Goal: Transaction & Acquisition: Book appointment/travel/reservation

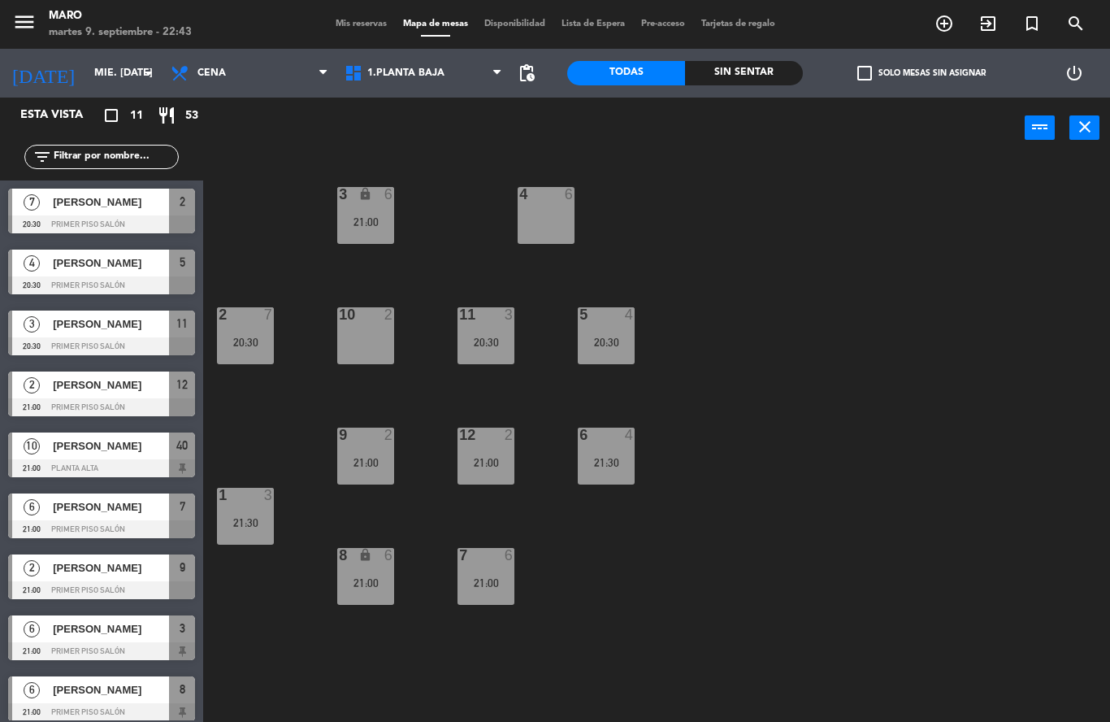
scroll to position [84, 0]
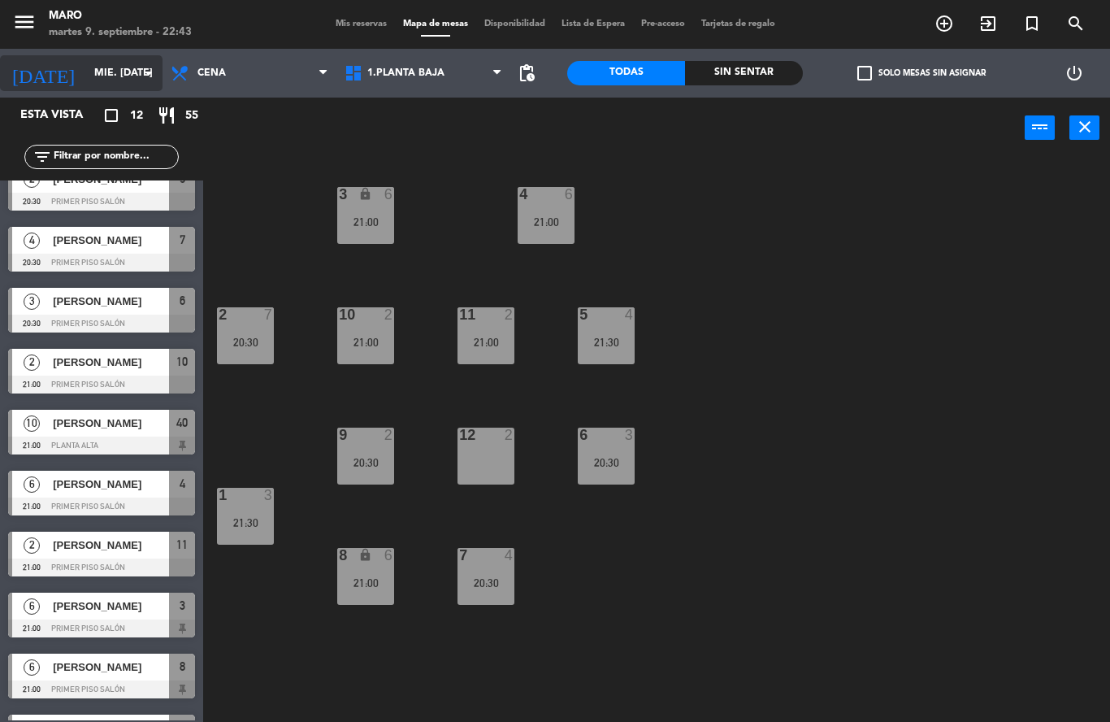
click at [125, 72] on input "mié. [DATE]" at bounding box center [154, 73] width 137 height 28
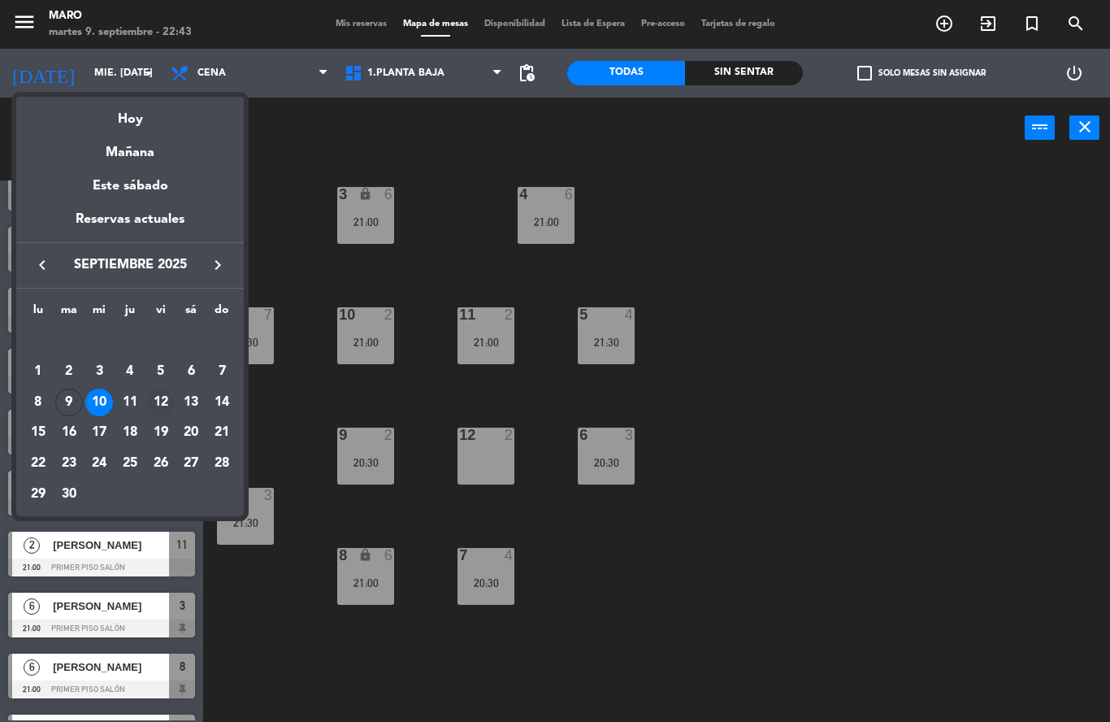
click at [168, 404] on div "12" at bounding box center [161, 402] width 28 height 28
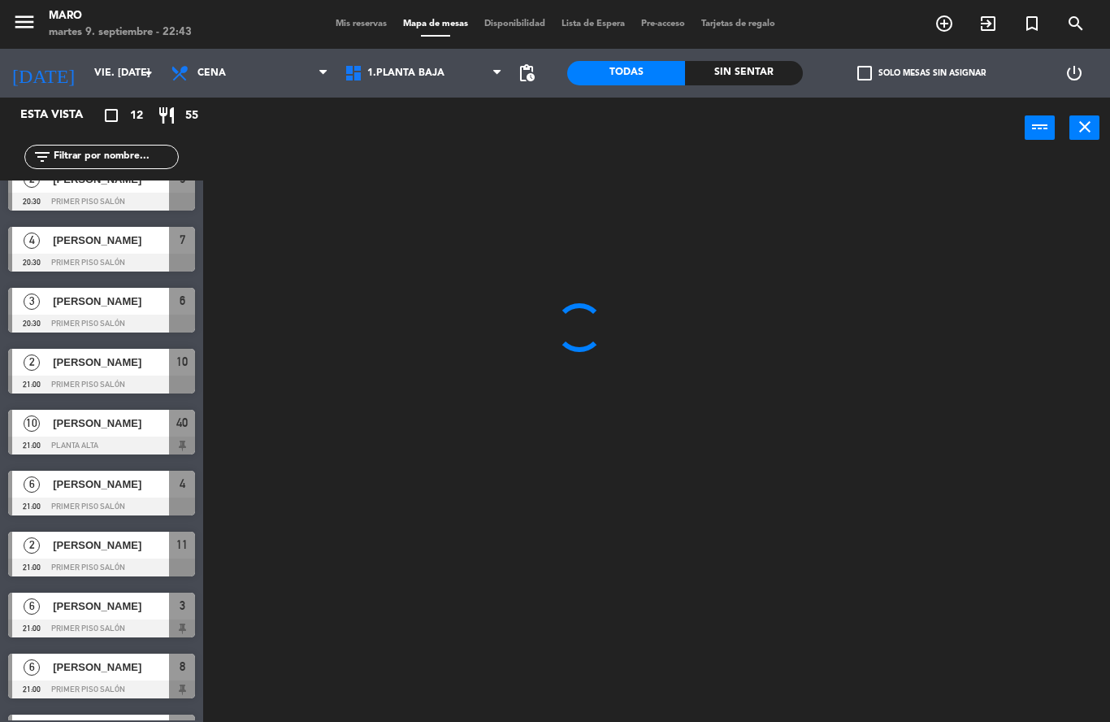
scroll to position [0, 0]
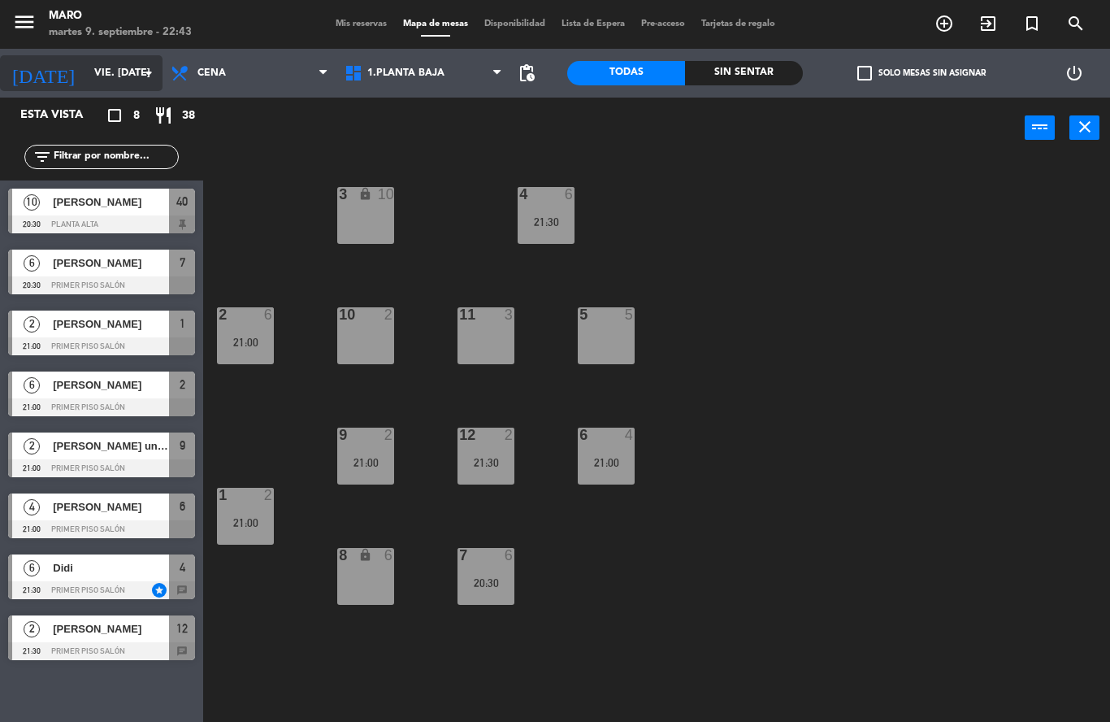
click at [137, 78] on input "vie. [DATE]" at bounding box center [154, 73] width 137 height 28
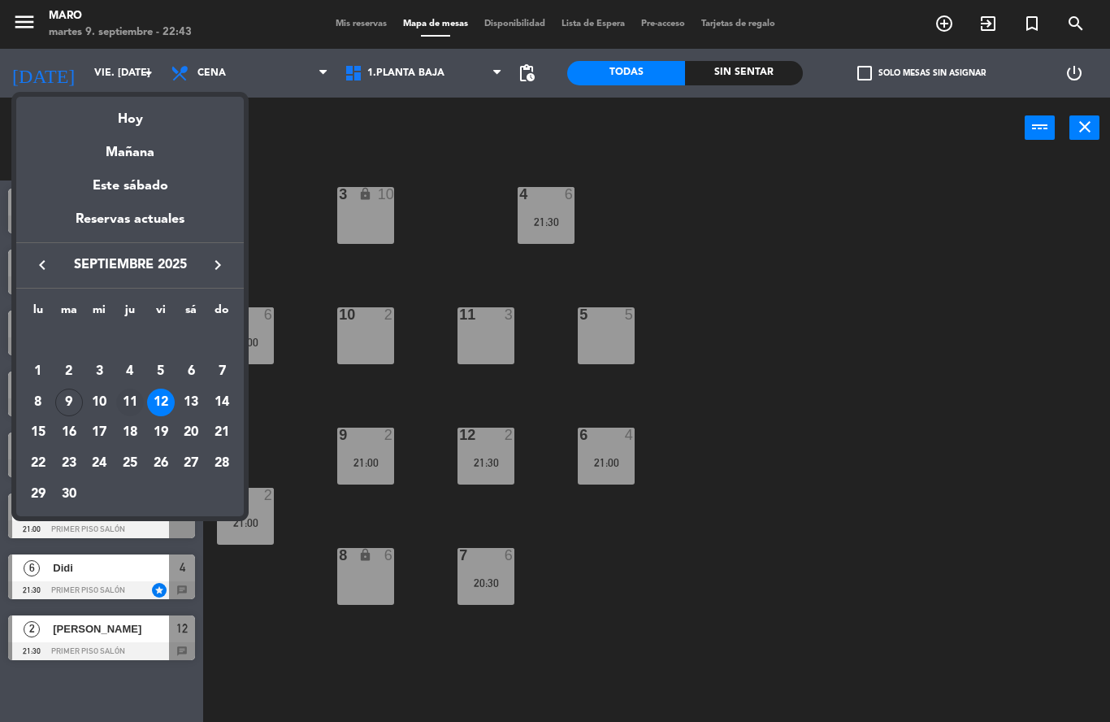
click at [137, 401] on div "11" at bounding box center [130, 402] width 28 height 28
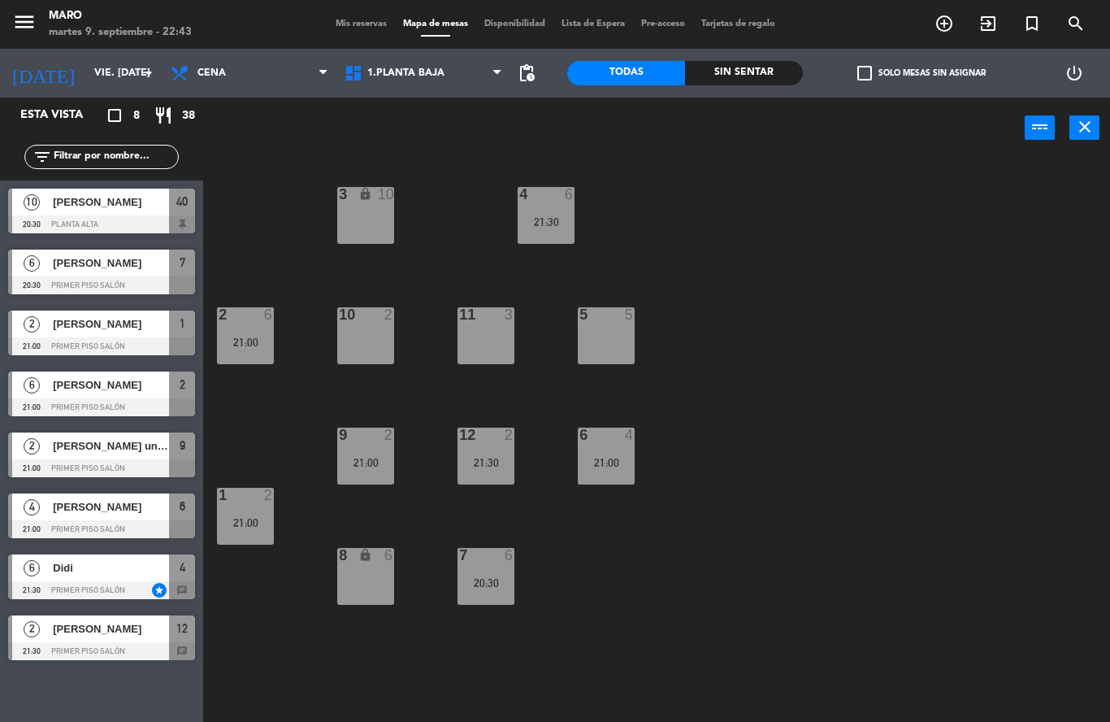
type input "[DEMOGRAPHIC_DATA] [DATE]"
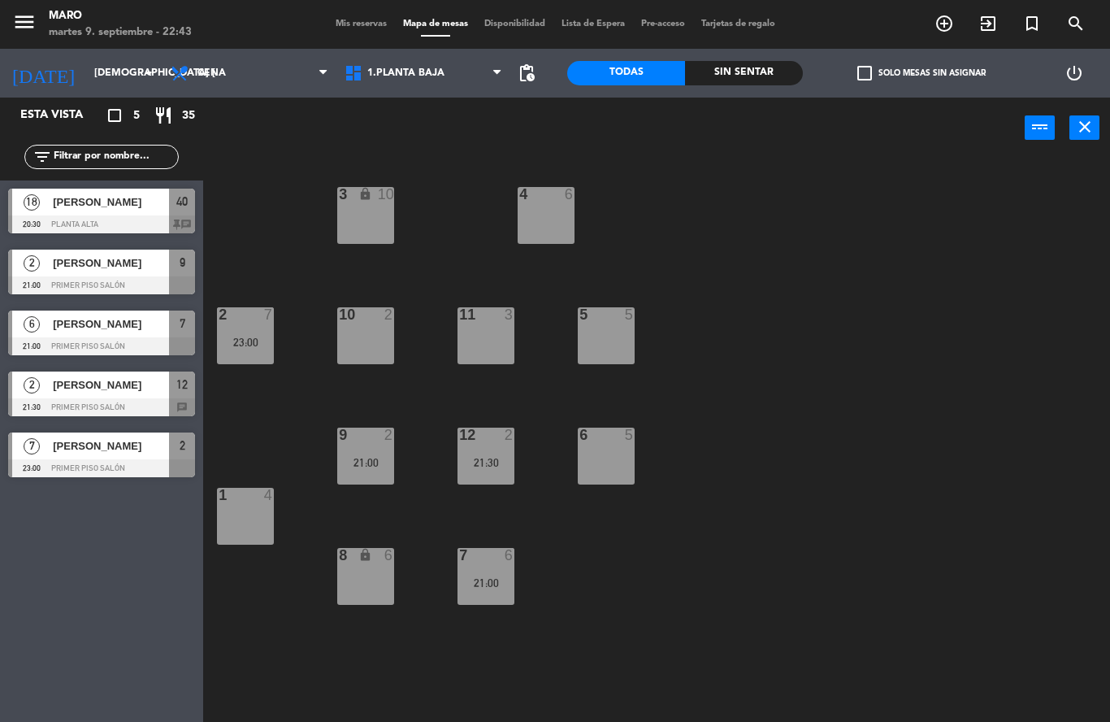
click at [946, 24] on icon "add_circle_outline" at bounding box center [945, 24] width 20 height 20
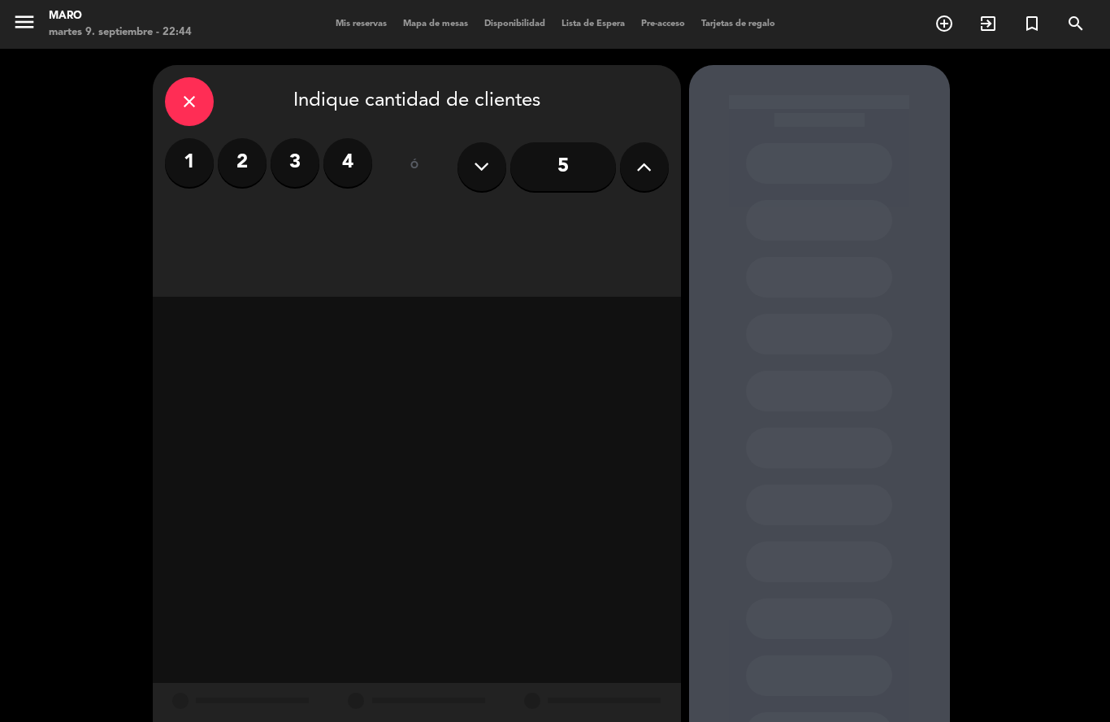
click at [643, 167] on icon at bounding box center [643, 166] width 15 height 24
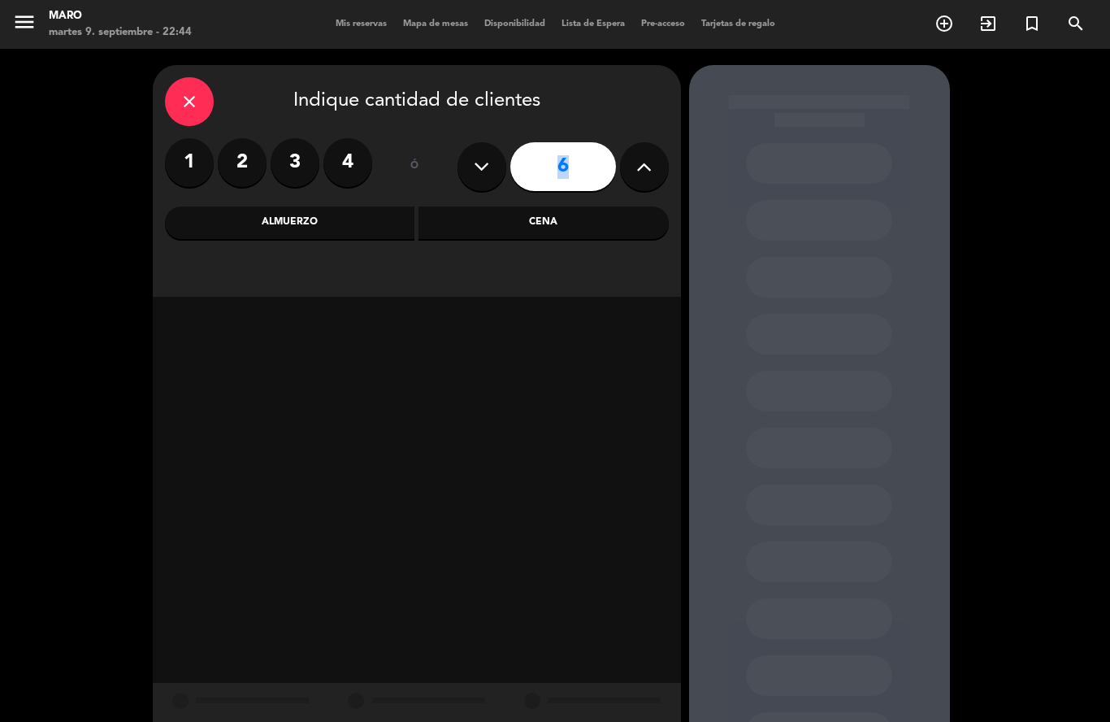
click at [643, 167] on icon at bounding box center [643, 166] width 15 height 24
click at [640, 174] on icon at bounding box center [643, 166] width 15 height 24
type input "9"
click at [562, 226] on div "Cena" at bounding box center [543, 222] width 250 height 33
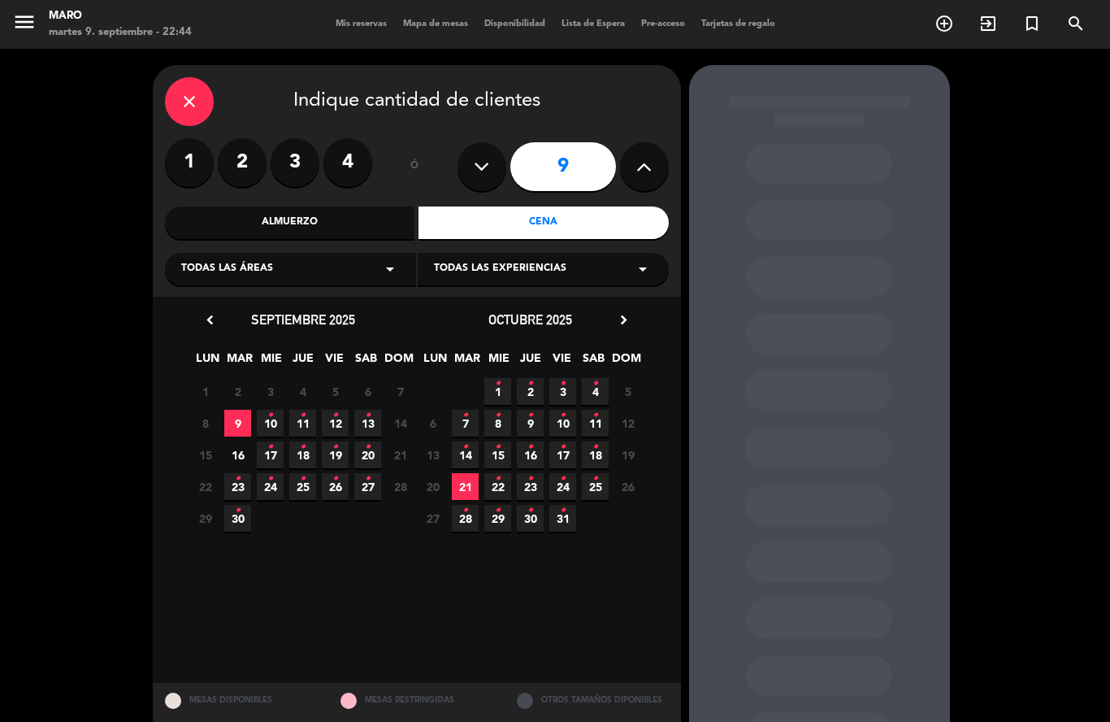
click at [303, 423] on icon "•" at bounding box center [303, 415] width 6 height 26
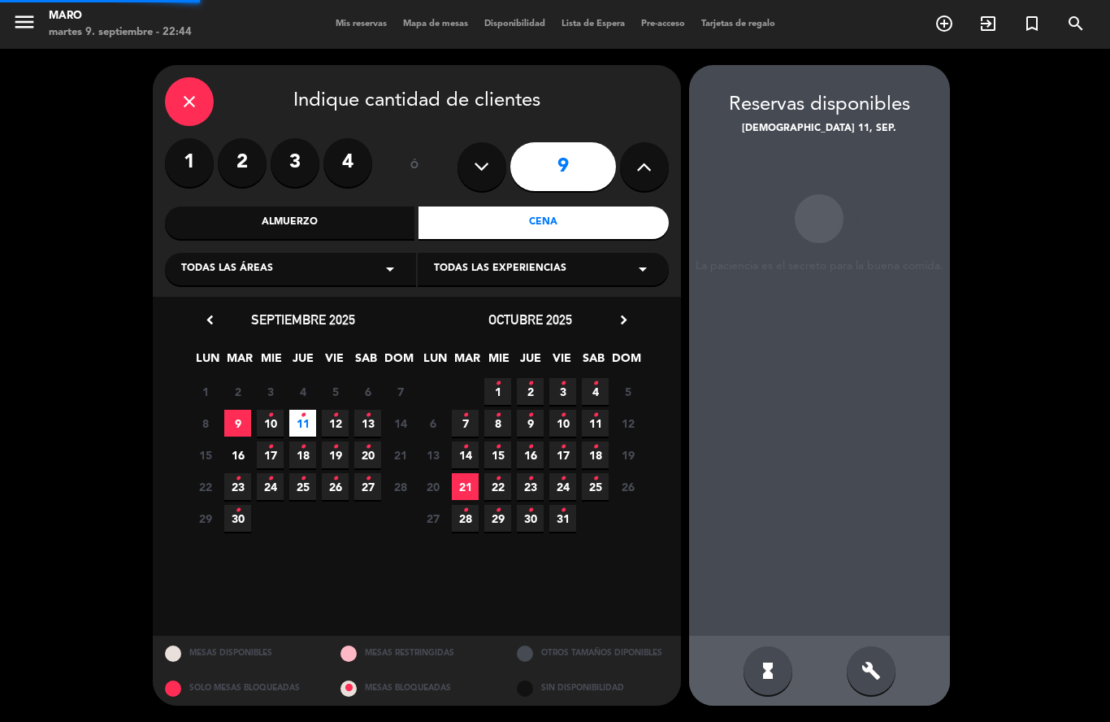
scroll to position [65, 0]
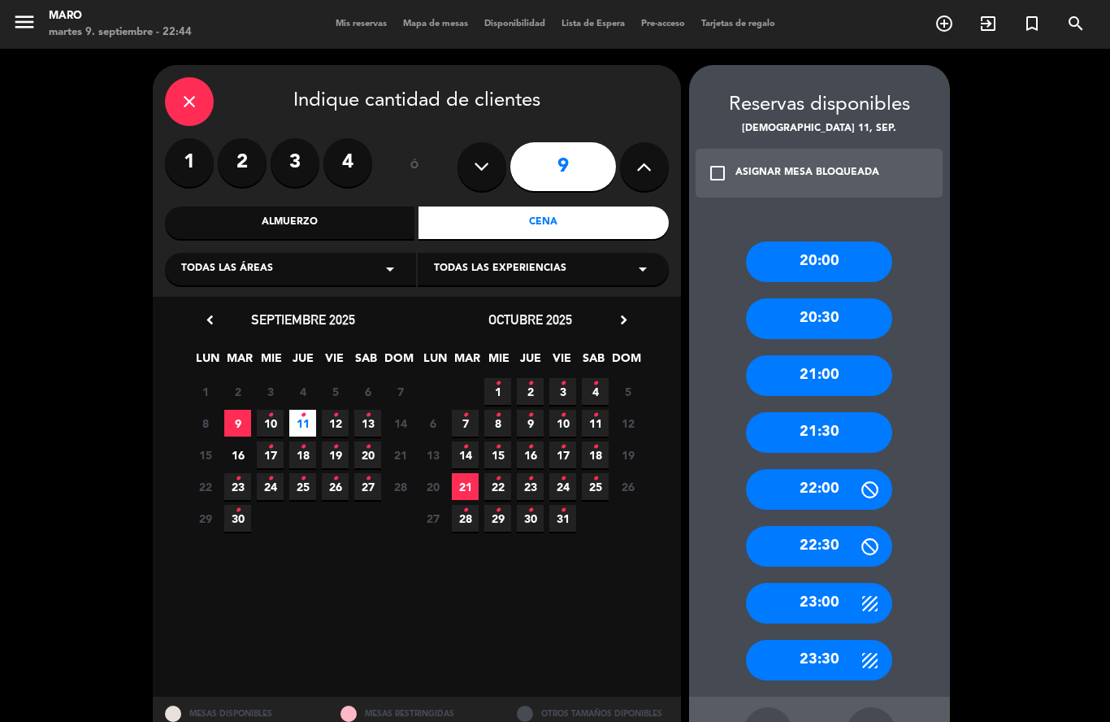
click at [831, 355] on div "21:00" at bounding box center [819, 375] width 146 height 41
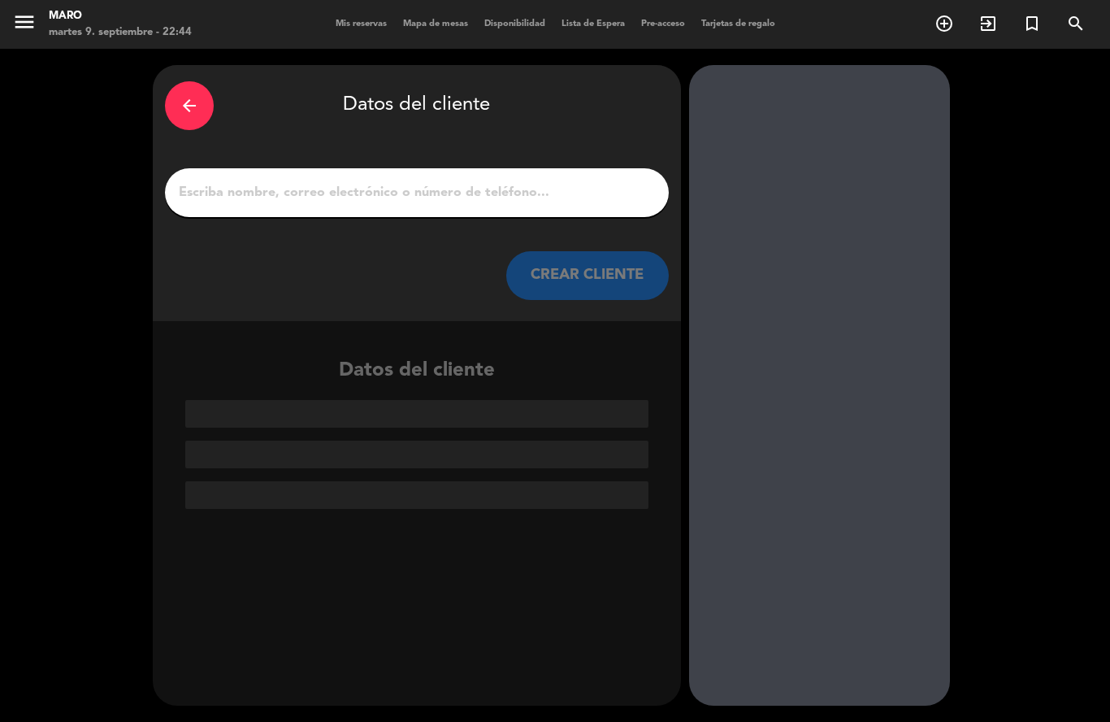
click at [539, 181] on input "1" at bounding box center [416, 192] width 479 height 23
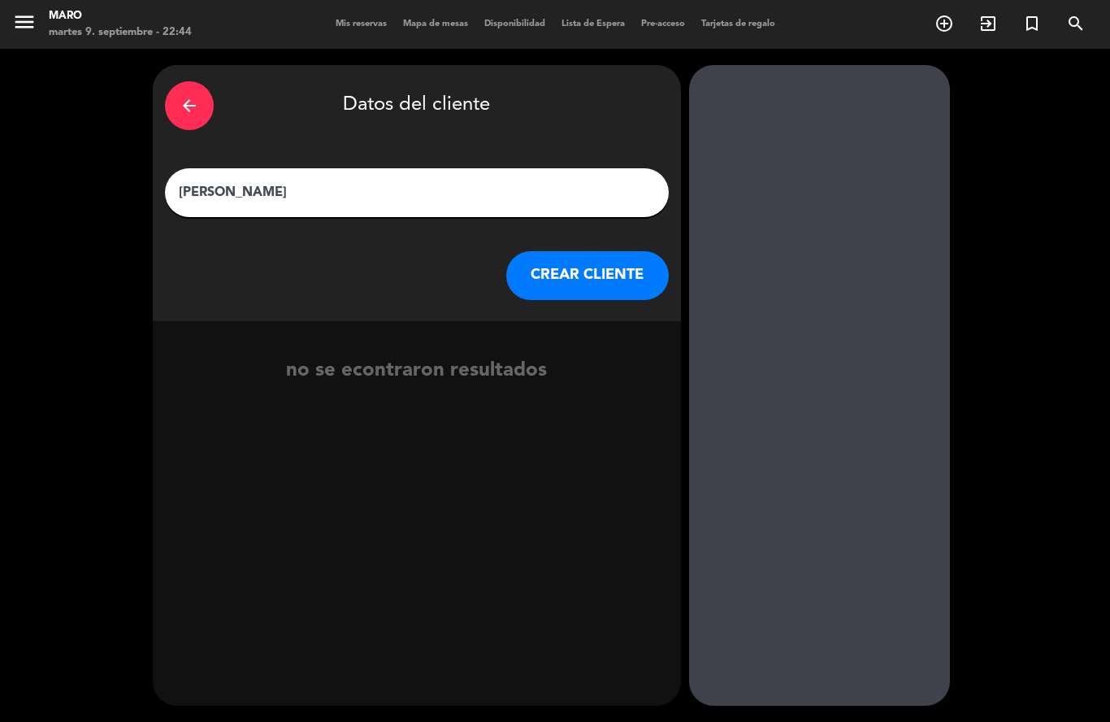
type input "[PERSON_NAME]"
click at [588, 251] on button "CREAR CLIENTE" at bounding box center [587, 275] width 163 height 49
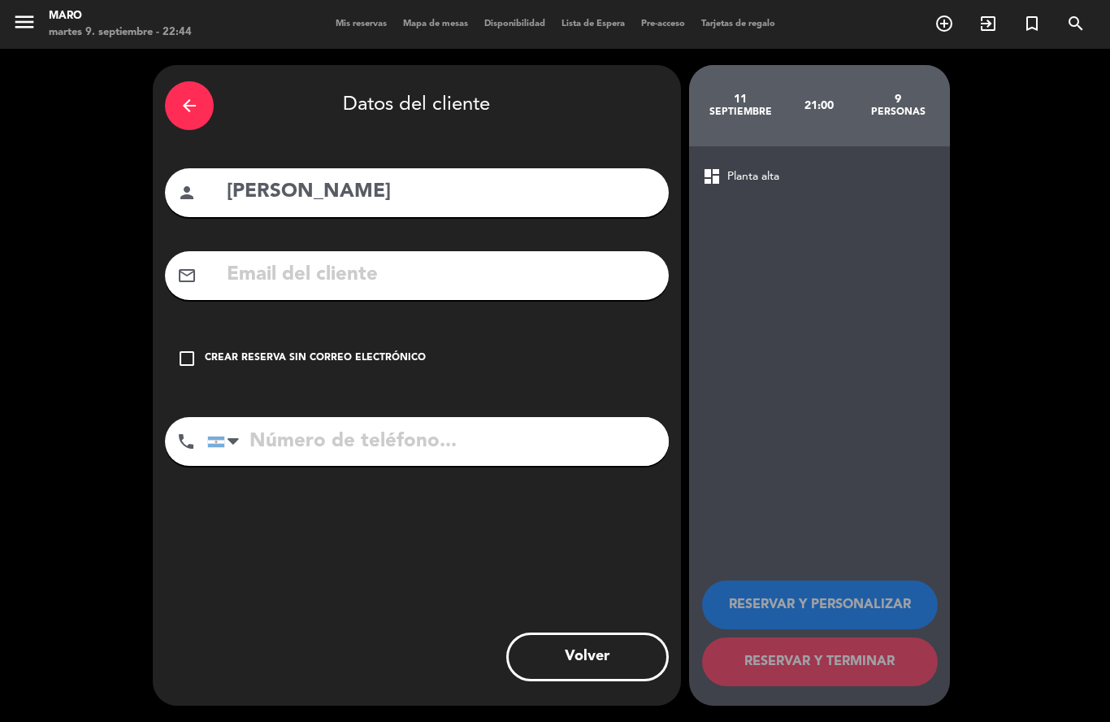
click at [287, 417] on input "tel" at bounding box center [438, 441] width 462 height 49
type input "1151259334"
click at [279, 258] on input "text" at bounding box center [440, 274] width 431 height 33
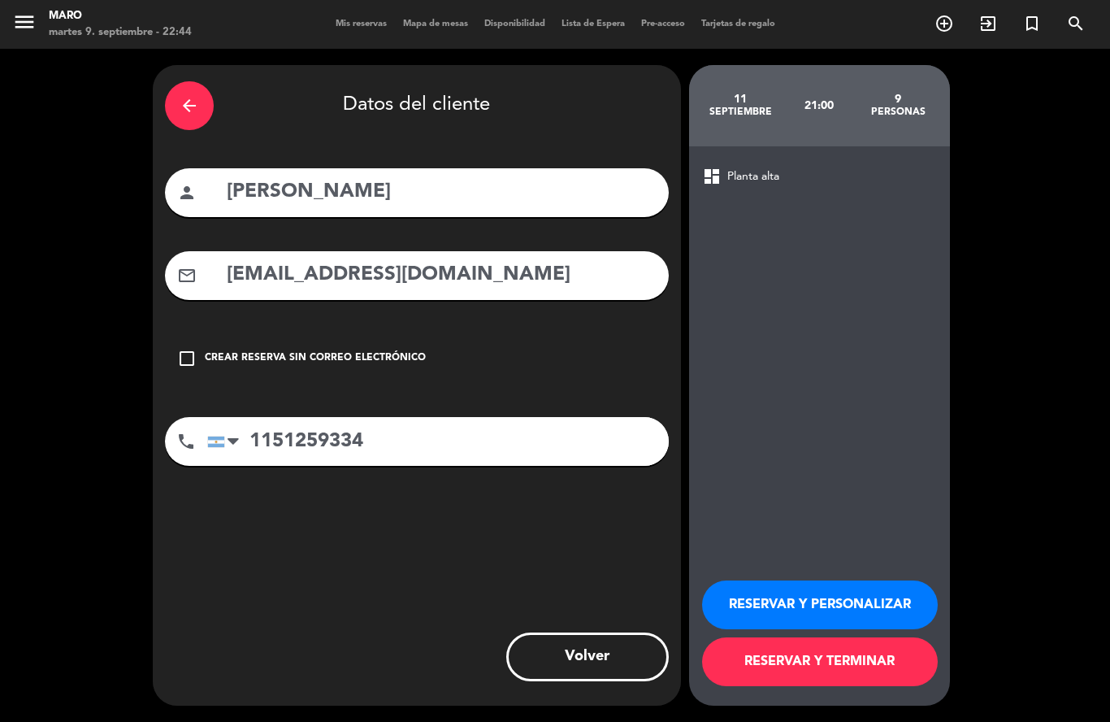
type input "[EMAIL_ADDRESS][DOMAIN_NAME]"
click at [845, 620] on button "RESERVAR Y PERSONALIZAR" at bounding box center [820, 604] width 236 height 49
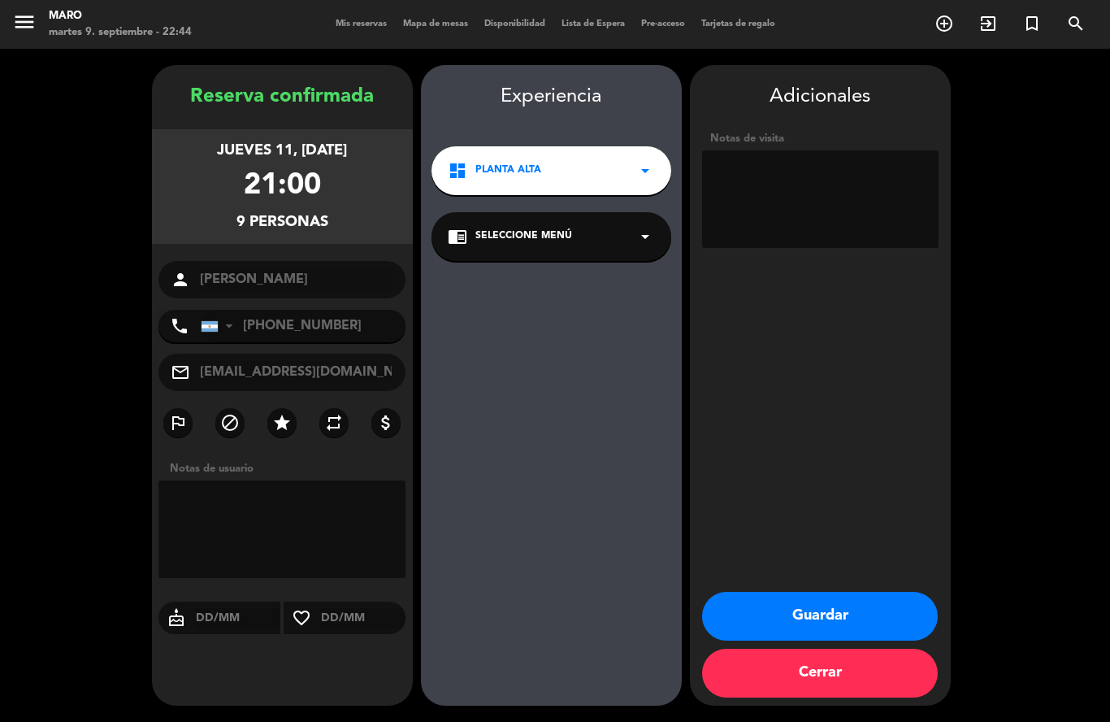
click at [818, 627] on button "Guardar" at bounding box center [820, 616] width 236 height 49
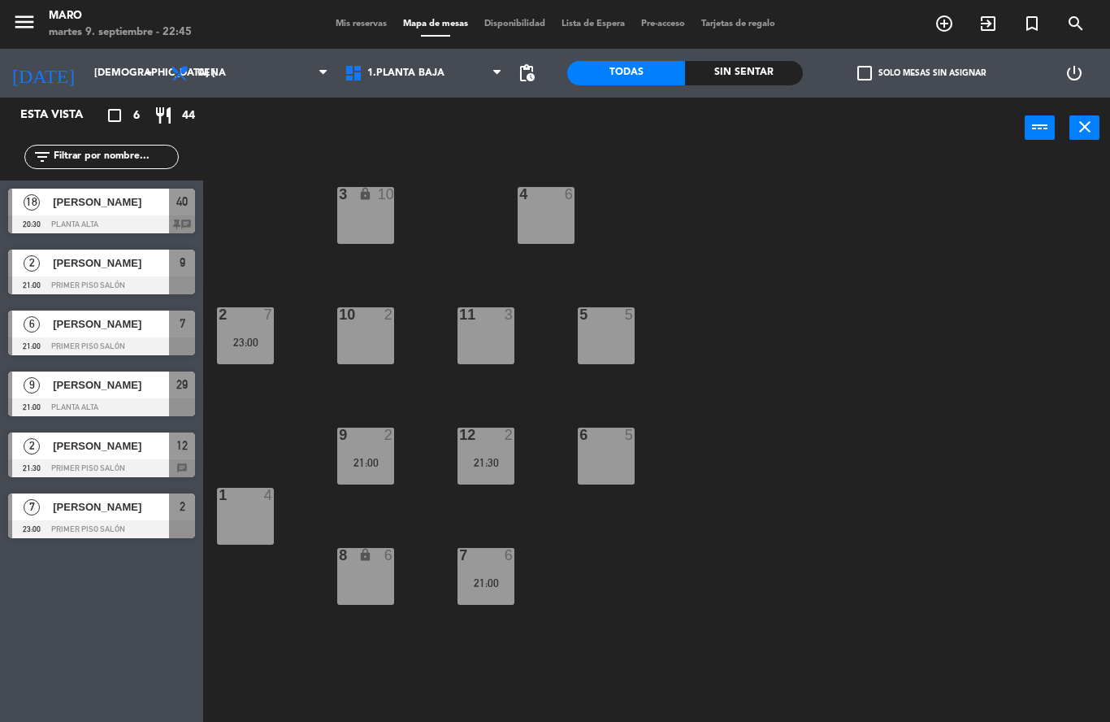
click at [142, 405] on div at bounding box center [101, 407] width 187 height 18
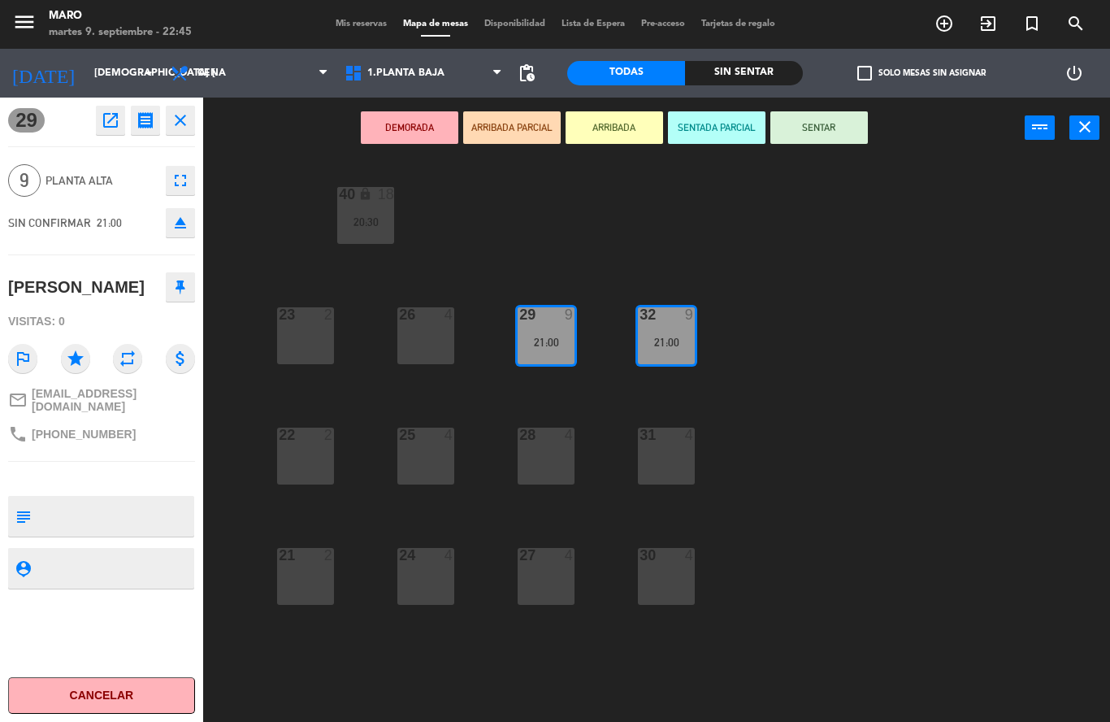
click at [354, 28] on span "Mis reservas" at bounding box center [360, 24] width 67 height 9
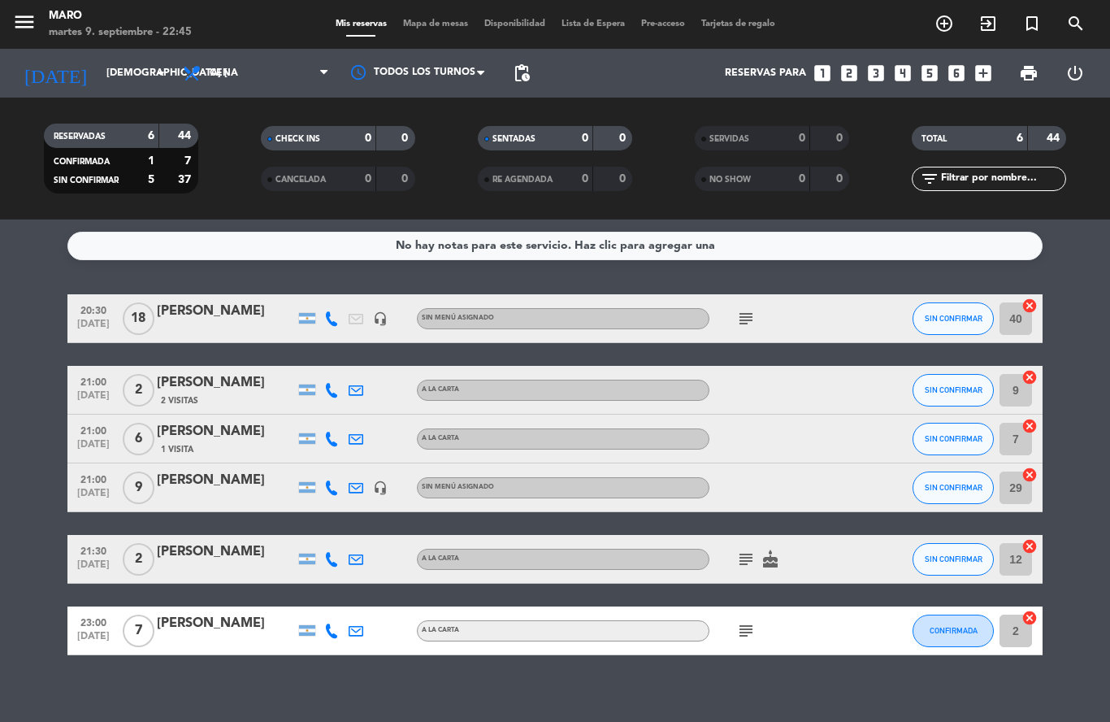
click at [1030, 466] on icon "cancel" at bounding box center [1029, 474] width 16 height 16
click at [1021, 478] on icon "border_all" at bounding box center [1018, 488] width 20 height 20
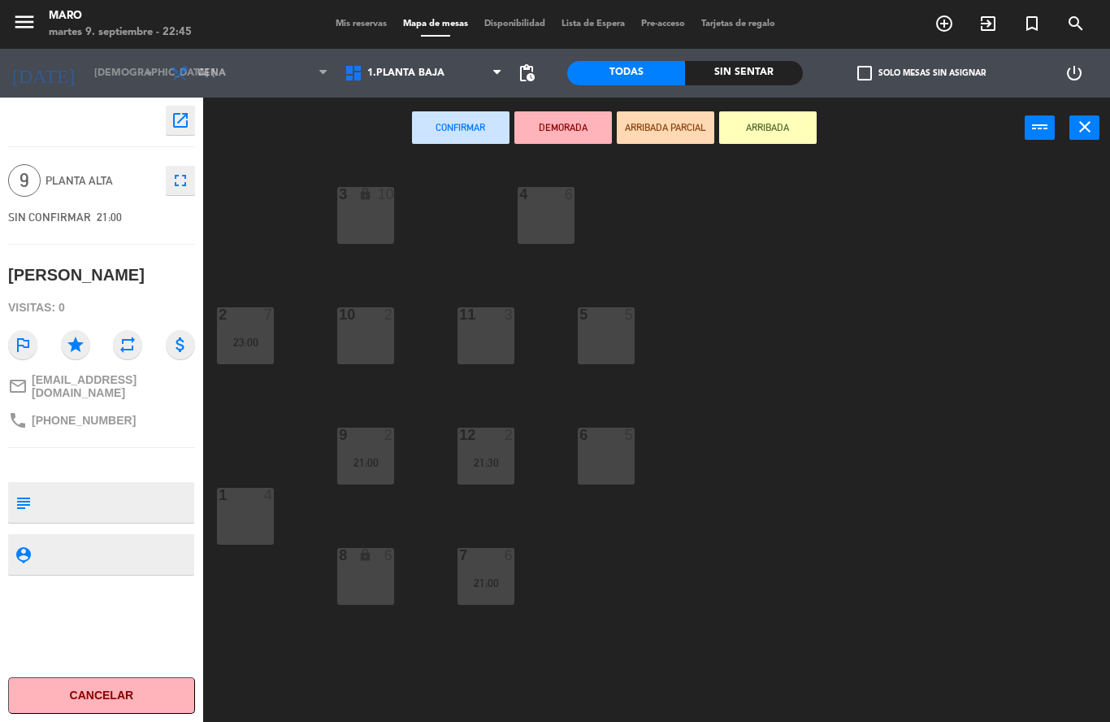
click at [374, 213] on div "3 lock 10" at bounding box center [365, 215] width 57 height 57
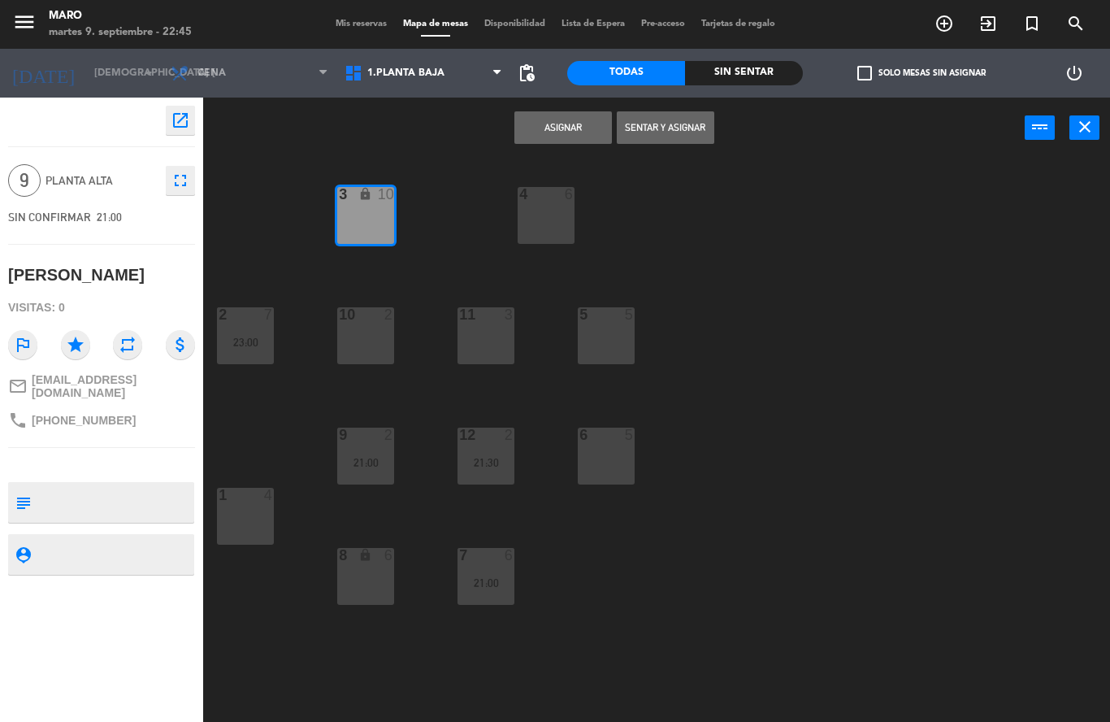
click at [556, 126] on button "Asignar" at bounding box center [563, 127] width 98 height 33
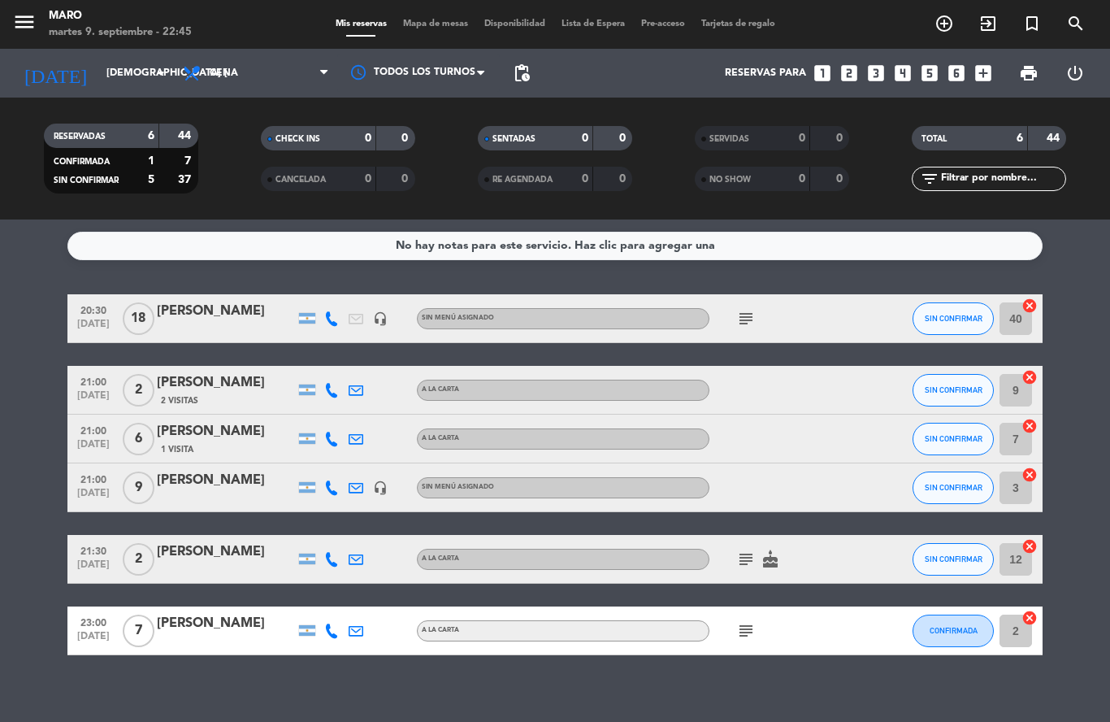
scroll to position [72, 0]
